Goal: Book appointment/travel/reservation

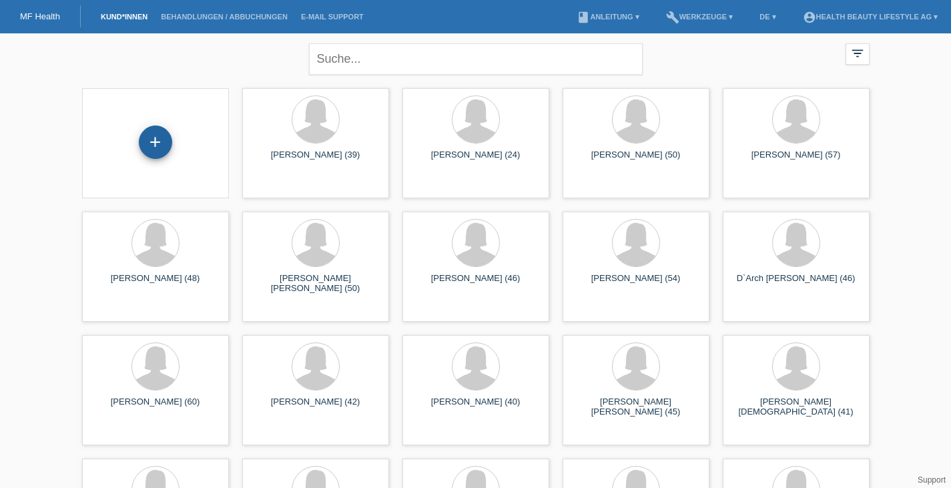
click at [165, 143] on div "+" at bounding box center [155, 141] width 33 height 33
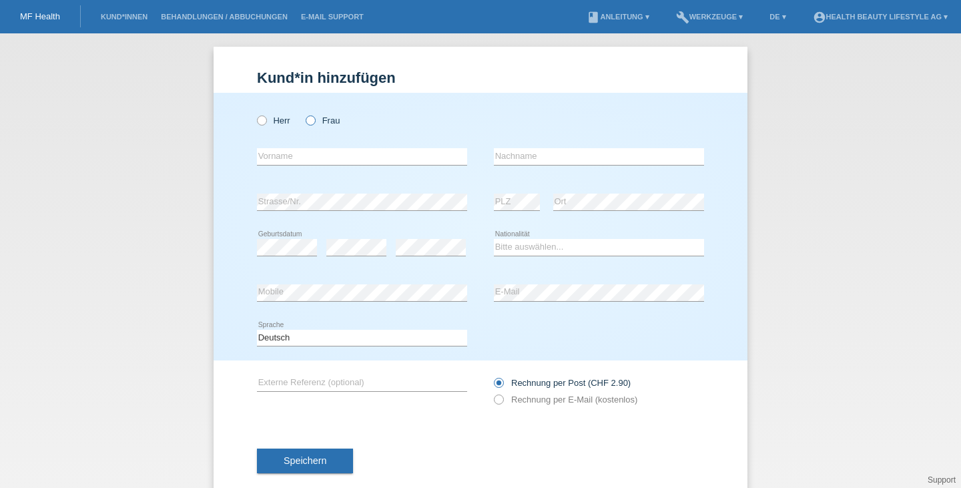
click at [304, 113] on icon at bounding box center [304, 113] width 0 height 0
click at [308, 121] on input "Frau" at bounding box center [310, 119] width 9 height 9
radio input "true"
click at [318, 154] on input "text" at bounding box center [362, 156] width 210 height 17
type input "Grubenmann"
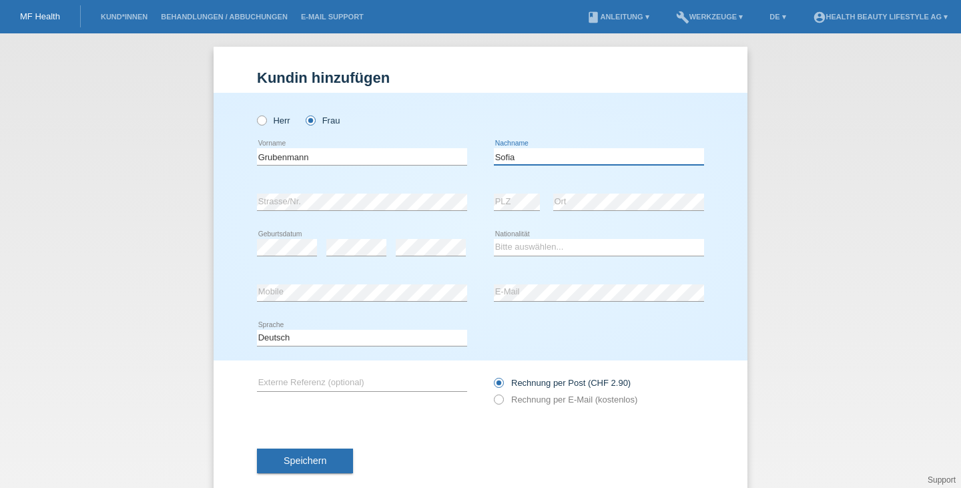
type input "Sofia"
click at [341, 192] on div "error Strasse/Nr." at bounding box center [362, 202] width 210 height 45
click at [525, 253] on select "Bitte auswählen... Schweiz Deutschland Liechtenstein Österreich ------------ Af…" at bounding box center [599, 247] width 210 height 16
select select "CH"
click at [494, 239] on select "Bitte auswählen... Schweiz Deutschland Liechtenstein Österreich ------------ Af…" at bounding box center [599, 247] width 210 height 16
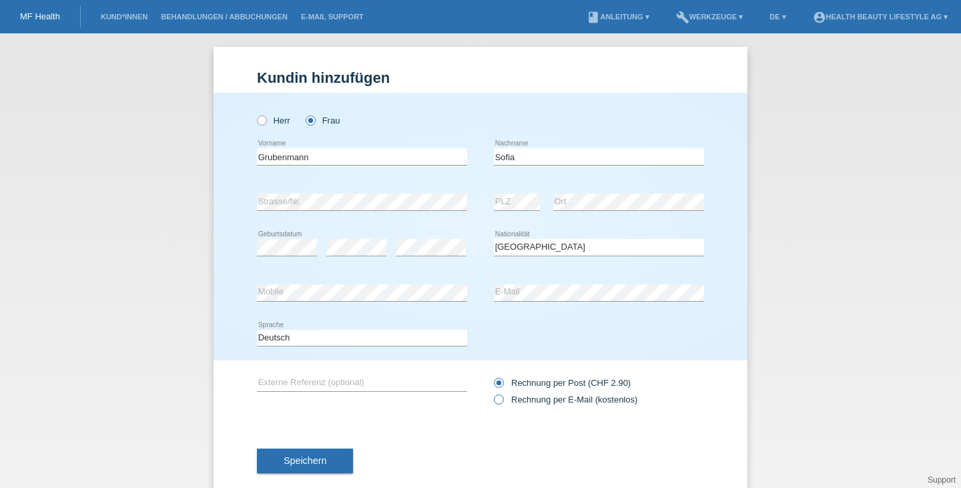
click at [559, 404] on label "Rechnung per E-Mail (kostenlos)" at bounding box center [565, 399] width 143 height 10
click at [503, 404] on input "Rechnung per E-Mail (kostenlos)" at bounding box center [498, 402] width 9 height 17
radio input "true"
click at [318, 456] on span "Speichern" at bounding box center [305, 460] width 43 height 11
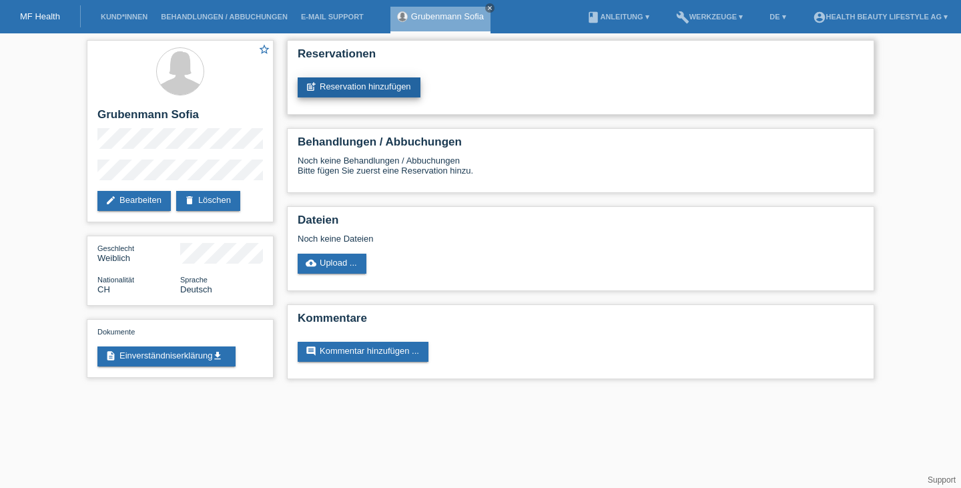
click at [376, 85] on link "post_add Reservation hinzufügen" at bounding box center [359, 87] width 123 height 20
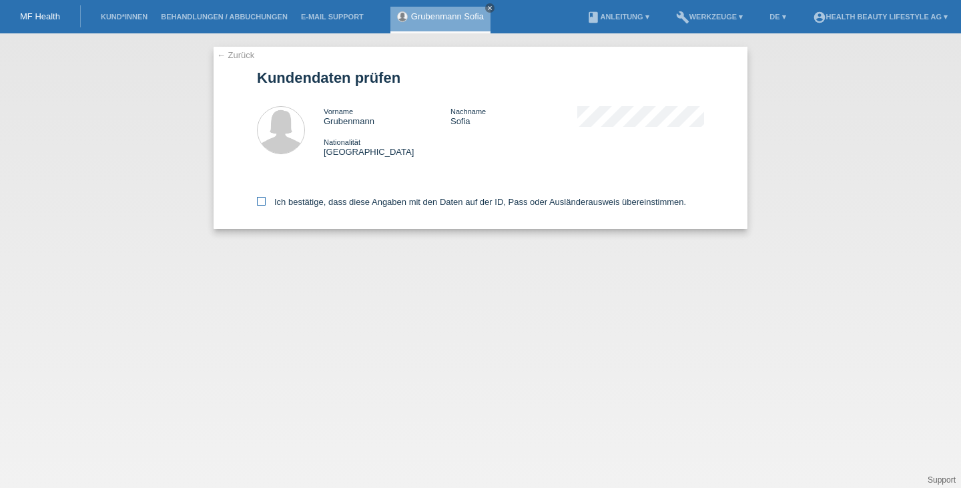
click at [263, 204] on icon at bounding box center [261, 201] width 9 height 9
click at [263, 204] on input "Ich bestätige, dass diese Angaben mit den Daten auf der ID, Pass oder Ausländer…" at bounding box center [261, 201] width 9 height 9
checkbox input "true"
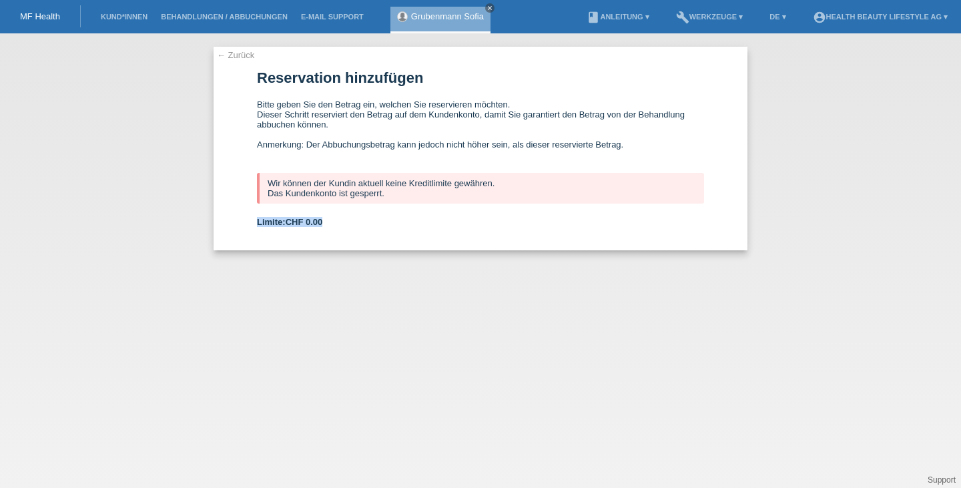
drag, startPoint x: 258, startPoint y: 228, endPoint x: 336, endPoint y: 229, distance: 78.1
click at [336, 227] on div "Limite: CHF 0.00" at bounding box center [480, 222] width 447 height 10
click at [392, 233] on form "Reservation hinzufügen Bitte geben Sie den Betrag ein, welchen Sie reservieren …" at bounding box center [480, 159] width 447 height 181
drag, startPoint x: 268, startPoint y: 192, endPoint x: 382, endPoint y: 200, distance: 114.4
click at [382, 200] on div "Wir können der Kundin aktuell keine Kreditlimite gewähren. Das Kundenkonto ist …" at bounding box center [480, 188] width 447 height 31
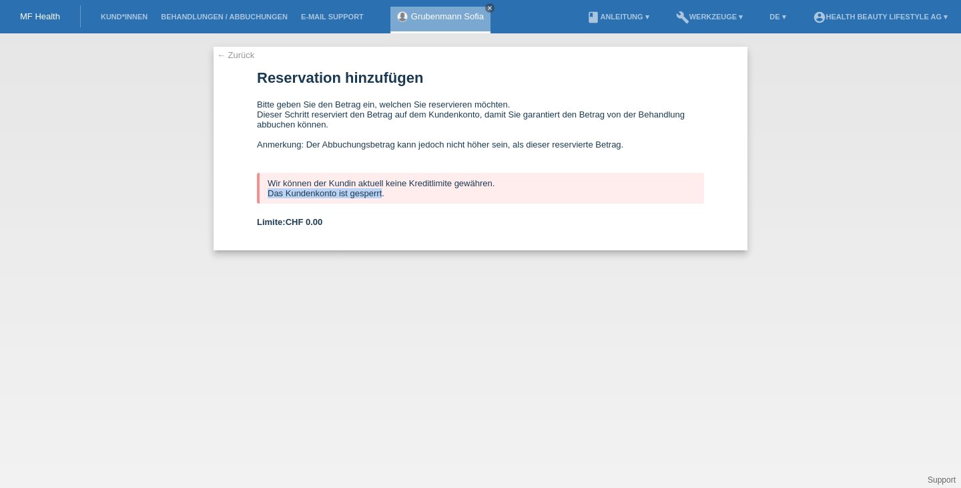
click at [382, 200] on div "Wir können der Kundin aktuell keine Kreditlimite gewähren. Das Kundenkonto ist …" at bounding box center [480, 188] width 447 height 31
drag, startPoint x: 386, startPoint y: 198, endPoint x: 268, endPoint y: 188, distance: 118.5
click at [268, 188] on div "Wir können der Kundin aktuell keine Kreditlimite gewähren. Das Kundenkonto ist …" at bounding box center [480, 188] width 447 height 31
click at [316, 190] on div "Wir können der Kundin aktuell keine Kreditlimite gewähren. Das Kundenkonto ist …" at bounding box center [480, 188] width 447 height 31
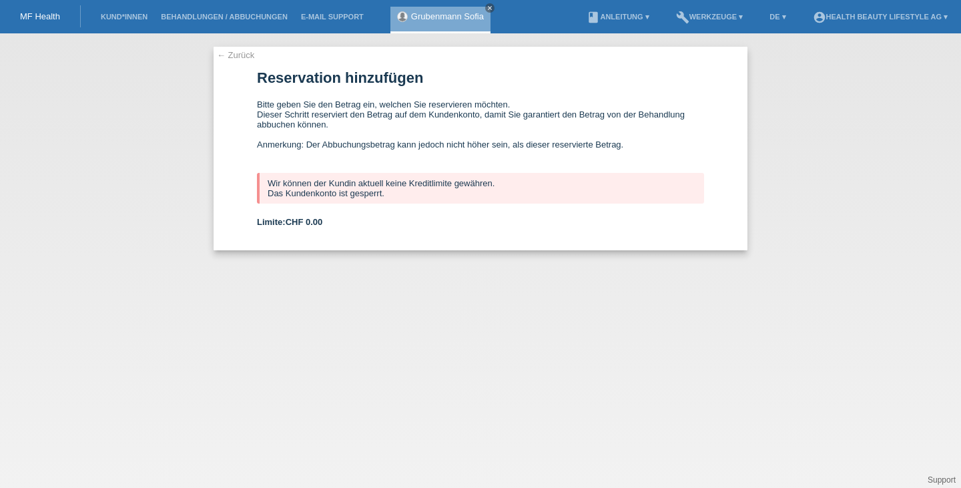
click at [364, 212] on form "Reservation hinzufügen Bitte geben Sie den Betrag ein, welchen Sie reservieren …" at bounding box center [480, 159] width 447 height 181
drag, startPoint x: 384, startPoint y: 198, endPoint x: 266, endPoint y: 188, distance: 118.5
click at [266, 188] on div "Wir können der Kundin aktuell keine Kreditlimite gewähren. Das Kundenkonto ist …" at bounding box center [480, 188] width 447 height 31
click at [270, 185] on div "Wir können der Kundin aktuell keine Kreditlimite gewähren. Das Kundenkonto ist …" at bounding box center [480, 188] width 447 height 31
click at [270, 184] on div "Wir können der Kundin aktuell keine Kreditlimite gewähren. Das Kundenkonto ist …" at bounding box center [480, 188] width 447 height 31
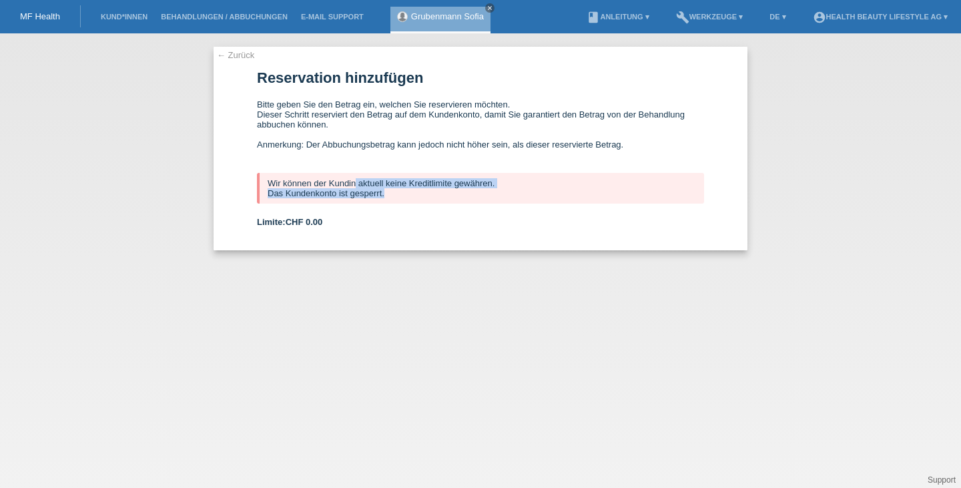
drag, startPoint x: 267, startPoint y: 185, endPoint x: 386, endPoint y: 199, distance: 120.3
click at [386, 199] on div "Wir können der Kundin aktuell keine Kreditlimite gewähren. Das Kundenkonto ist …" at bounding box center [480, 188] width 447 height 31
click at [382, 197] on div "Wir können der Kundin aktuell keine Kreditlimite gewähren. Das Kundenkonto ist …" at bounding box center [480, 188] width 447 height 31
drag, startPoint x: 382, startPoint y: 197, endPoint x: 261, endPoint y: 180, distance: 122.6
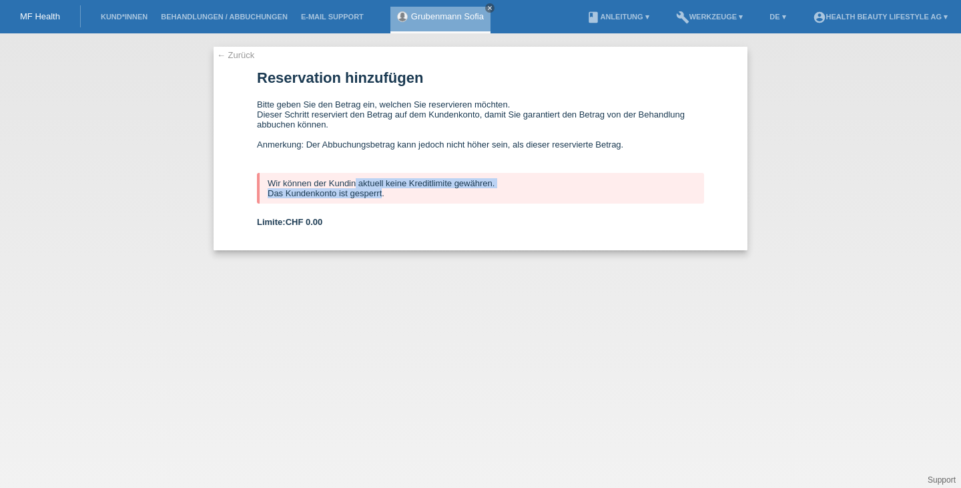
click at [261, 180] on div "Wir können der Kundin aktuell keine Kreditlimite gewähren. Das Kundenkonto ist …" at bounding box center [480, 188] width 447 height 31
click at [288, 182] on div "Wir können der Kundin aktuell keine Kreditlimite gewähren. Das Kundenkonto ist …" at bounding box center [480, 188] width 447 height 31
click at [294, 182] on div "Wir können der Kundin aktuell keine Kreditlimite gewähren. Das Kundenkonto ist …" at bounding box center [480, 188] width 447 height 31
click at [390, 199] on div "Wir können der Kundin aktuell keine Kreditlimite gewähren. Das Kundenkonto ist …" at bounding box center [480, 188] width 447 height 31
drag, startPoint x: 388, startPoint y: 197, endPoint x: 271, endPoint y: 190, distance: 117.0
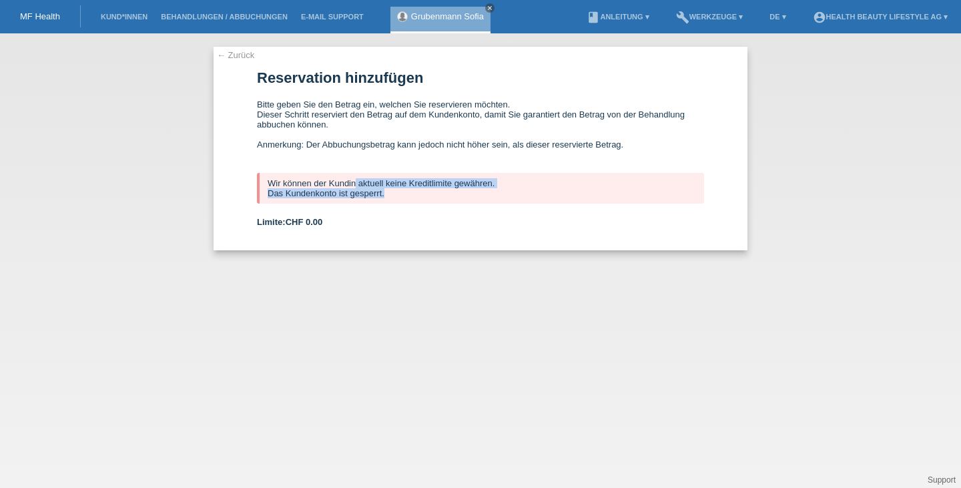
click at [271, 190] on div "Wir können der Kundin aktuell keine Kreditlimite gewähren. Das Kundenkonto ist …" at bounding box center [480, 188] width 447 height 31
